Goal: Task Accomplishment & Management: Manage account settings

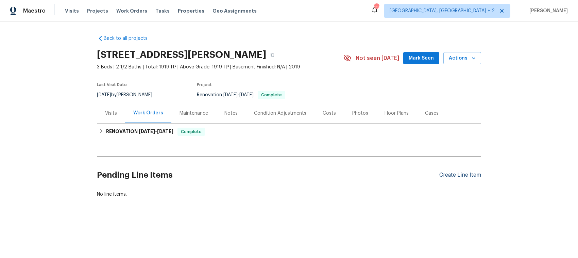
click at [446, 173] on div "Create Line Item" at bounding box center [460, 175] width 42 height 6
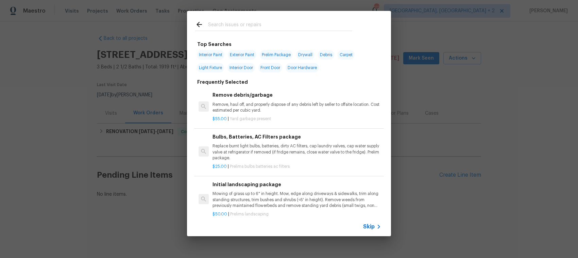
click at [364, 224] on span "Skip" at bounding box center [369, 226] width 12 height 7
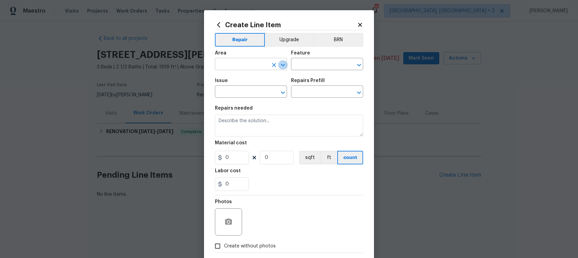
click at [279, 63] on icon "Open" at bounding box center [283, 65] width 8 height 8
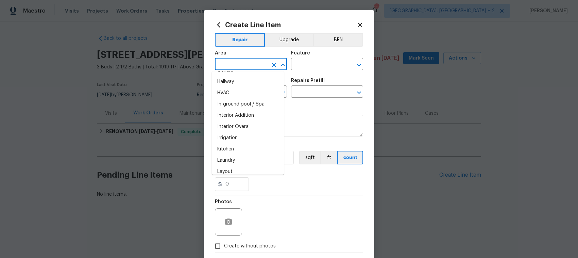
scroll to position [255, 0]
click at [355, 62] on icon "Open" at bounding box center [359, 65] width 8 height 8
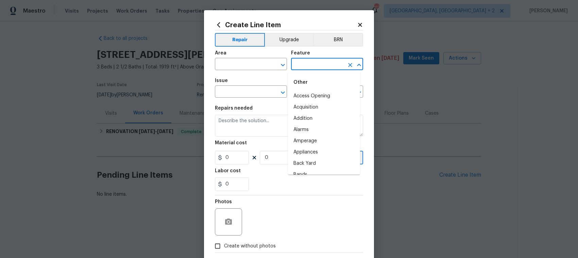
scroll to position [114, 0]
click at [358, 65] on icon "Close" at bounding box center [359, 65] width 8 height 8
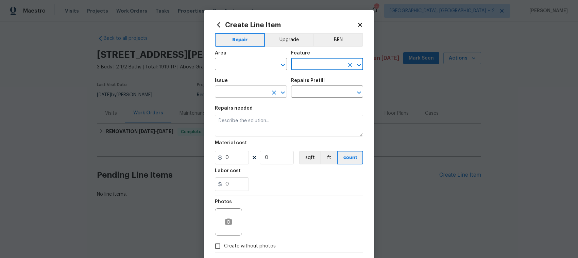
click at [281, 92] on icon "Open" at bounding box center [283, 92] width 4 height 2
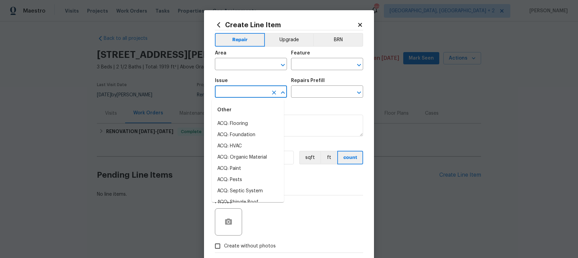
scroll to position [775, 0]
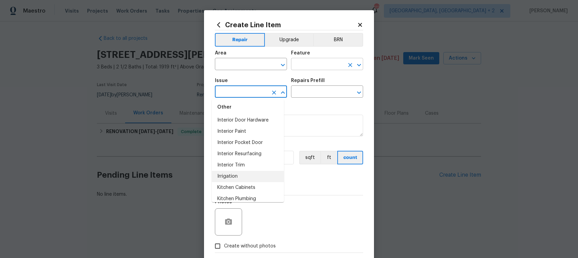
click at [355, 64] on icon "Open" at bounding box center [359, 65] width 8 height 8
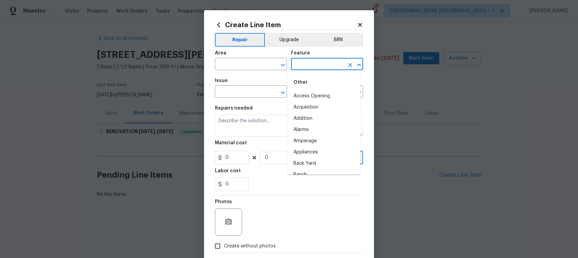
scroll to position [50, 0]
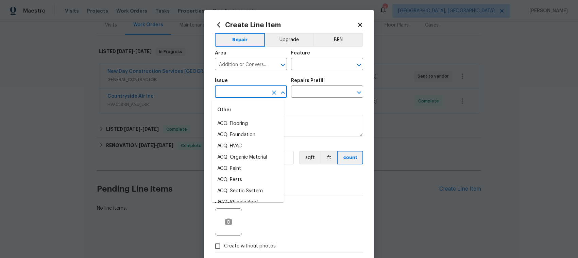
scroll to position [91, 0]
click at [357, 25] on icon at bounding box center [360, 25] width 6 height 6
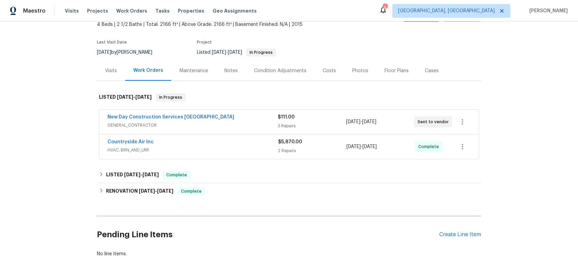
scroll to position [0, 0]
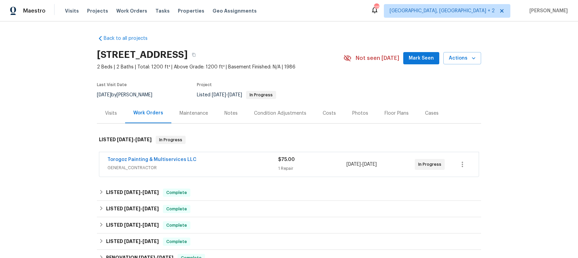
click at [234, 161] on div "Torogoz Painting & Multiservices LLC" at bounding box center [192, 160] width 171 height 8
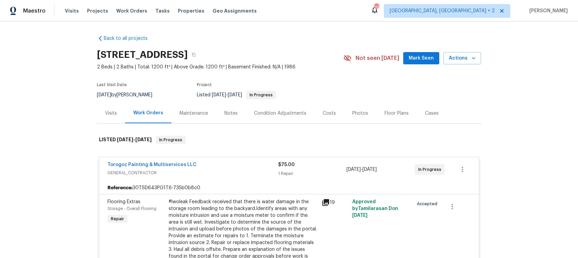
scroll to position [42, 0]
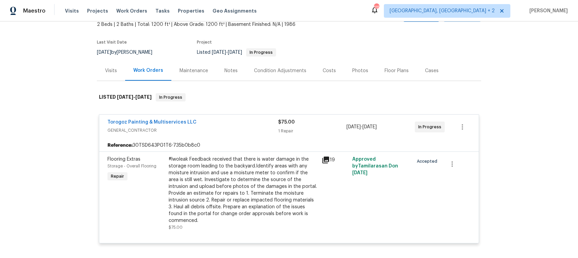
click at [324, 159] on icon at bounding box center [325, 159] width 7 height 7
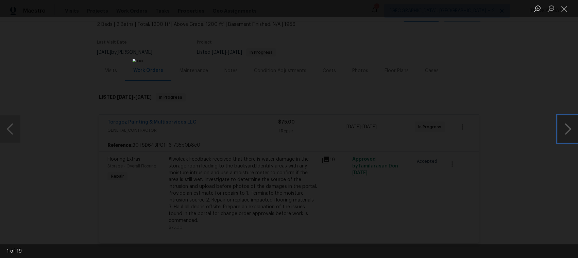
click at [567, 126] on button "Next image" at bounding box center [567, 128] width 20 height 27
click at [565, 126] on button "Next image" at bounding box center [567, 128] width 20 height 27
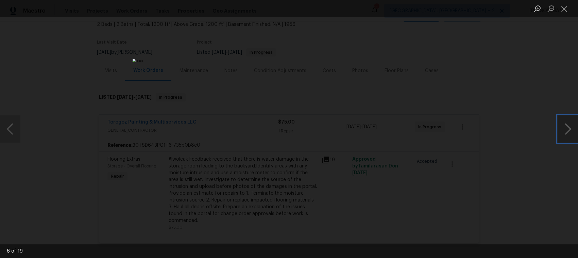
click at [565, 126] on button "Next image" at bounding box center [567, 128] width 20 height 27
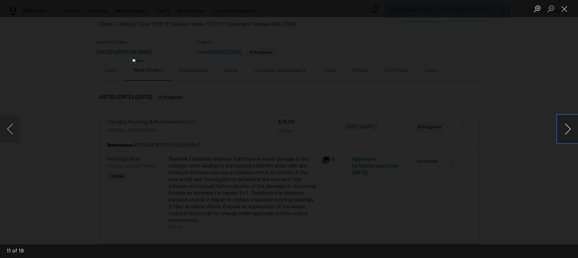
click at [565, 126] on button "Next image" at bounding box center [567, 128] width 20 height 27
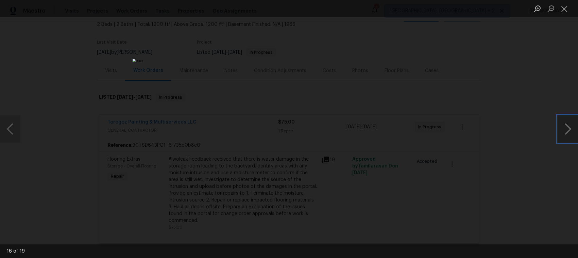
click at [565, 126] on button "Next image" at bounding box center [567, 128] width 20 height 27
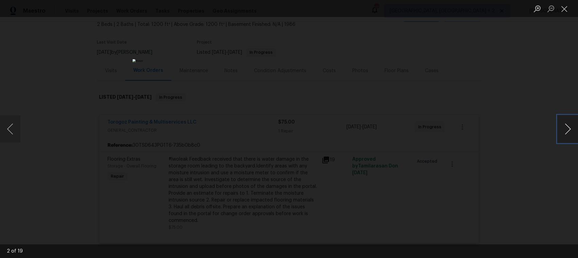
click at [565, 126] on button "Next image" at bounding box center [567, 128] width 20 height 27
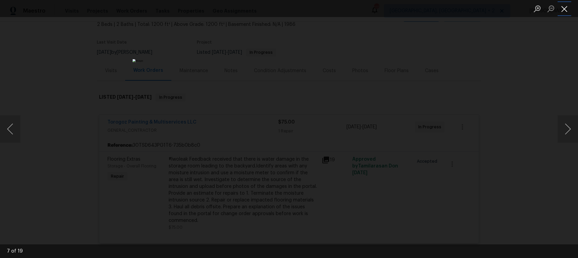
click at [564, 9] on button "Close lightbox" at bounding box center [564, 9] width 14 height 12
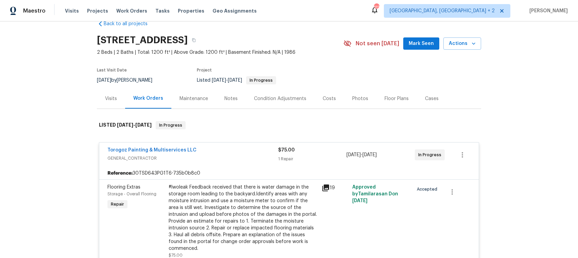
scroll to position [0, 0]
